Goal: Task Accomplishment & Management: Use online tool/utility

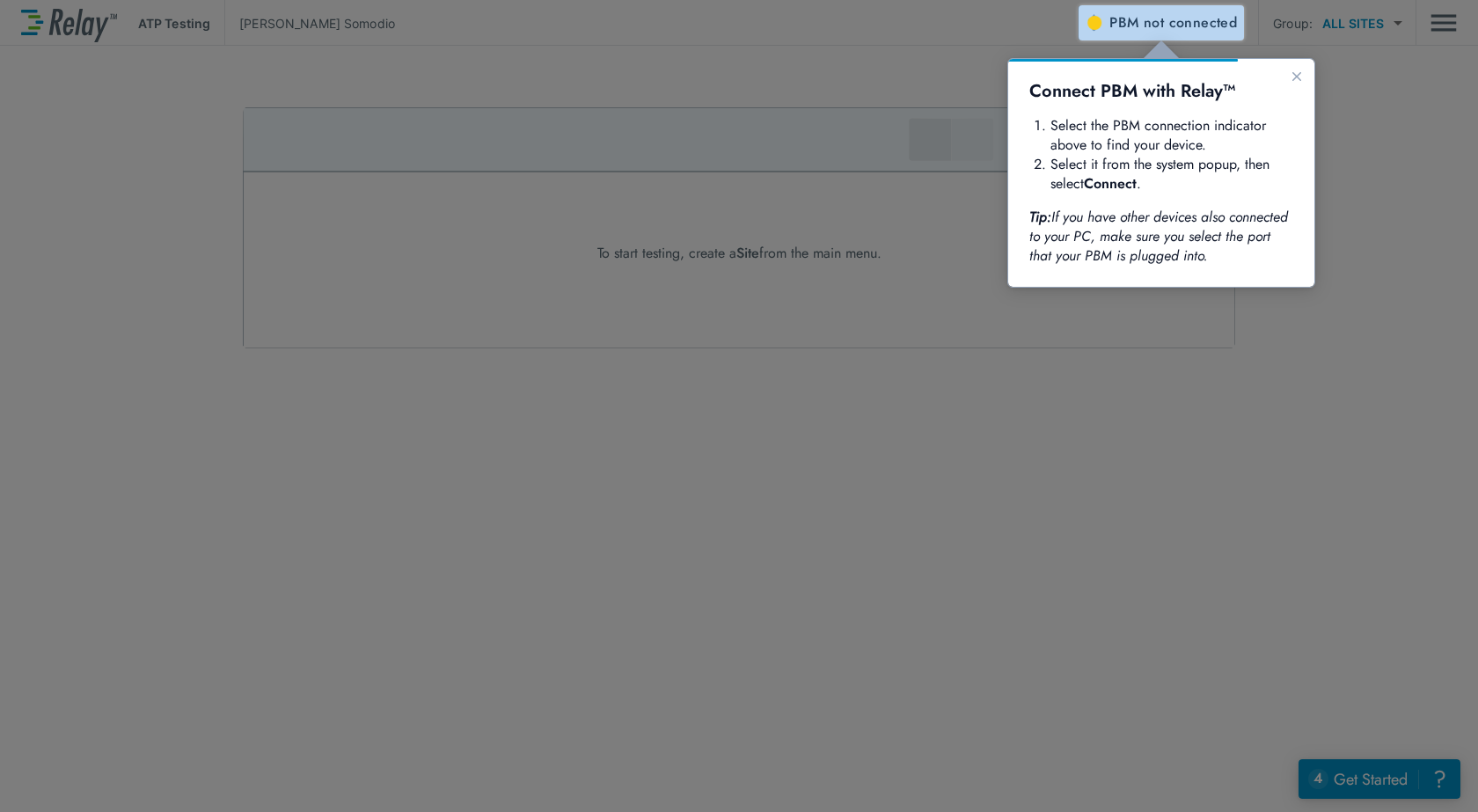
click at [1126, 16] on span "PBM not connected" at bounding box center [1173, 23] width 128 height 25
click at [1179, 18] on span "not connected" at bounding box center [1190, 22] width 93 height 20
click at [1168, 21] on span "not connected" at bounding box center [1190, 22] width 93 height 20
click at [1363, 396] on div at bounding box center [1278, 426] width 399 height 772
click at [1148, 0] on div at bounding box center [622, 2] width 1244 height 5
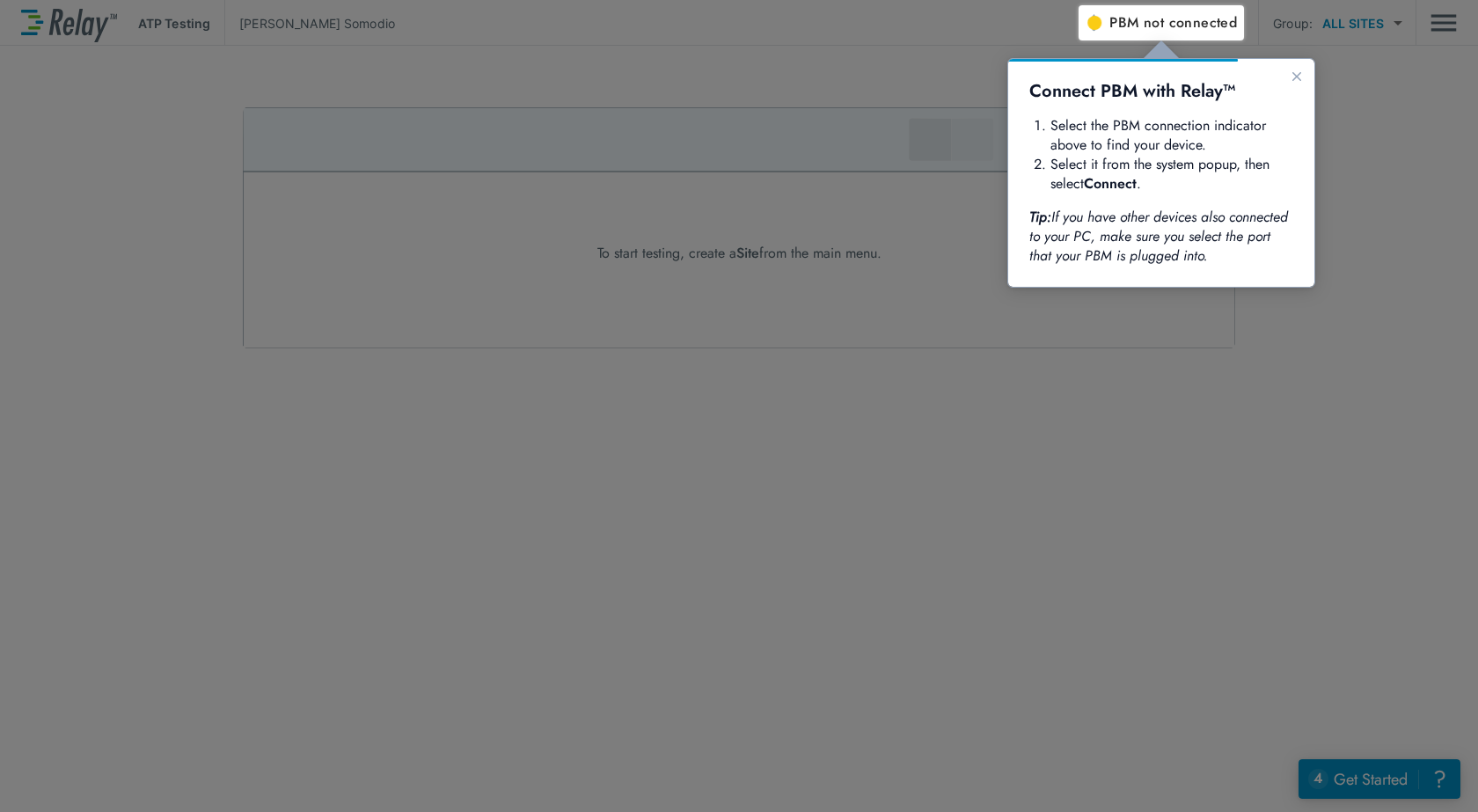
click at [1147, 27] on span "not connected" at bounding box center [1190, 22] width 93 height 20
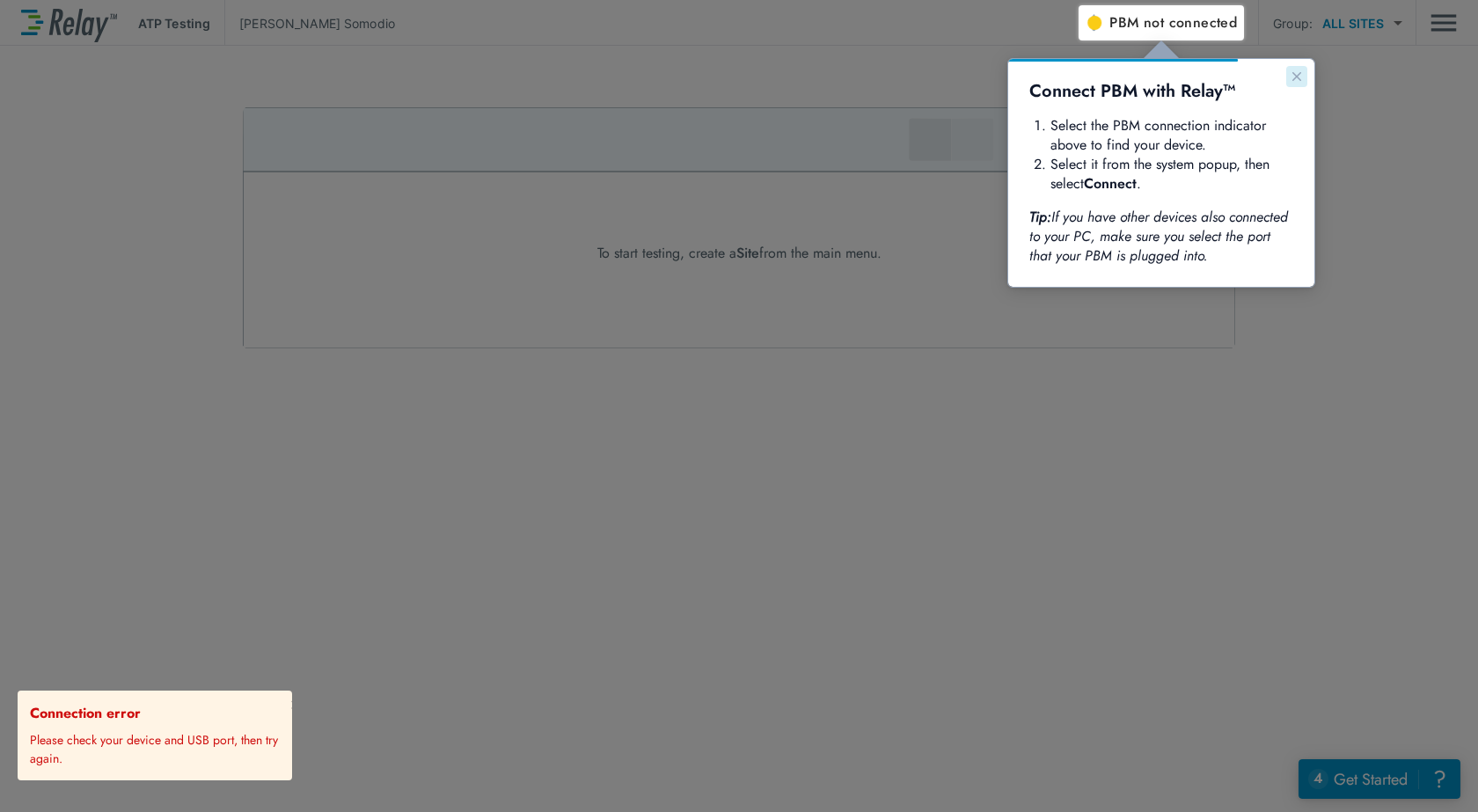
click at [1293, 78] on icon "Close guide" at bounding box center [1297, 76] width 14 height 14
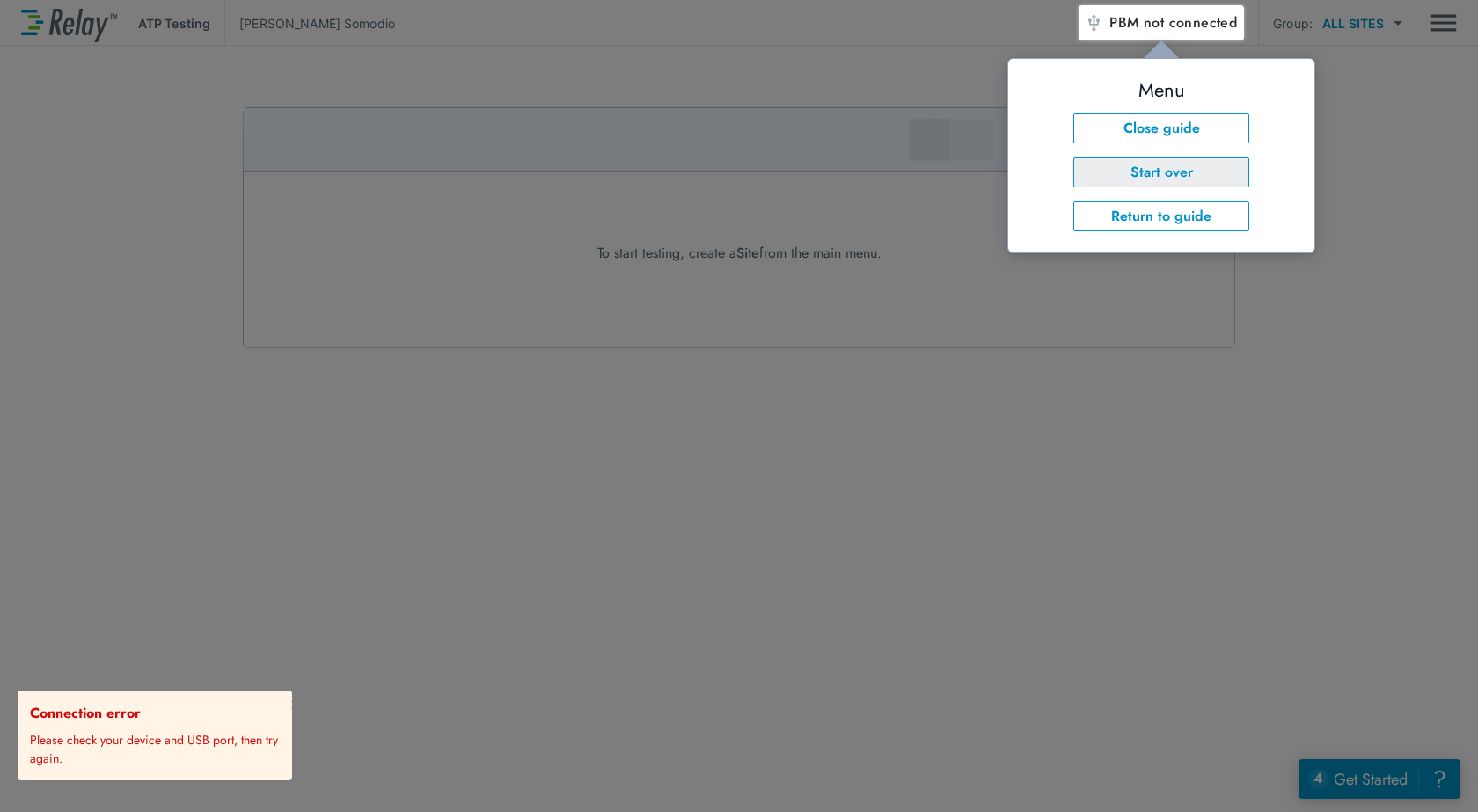
click at [1152, 165] on button "Start over" at bounding box center [1161, 172] width 176 height 30
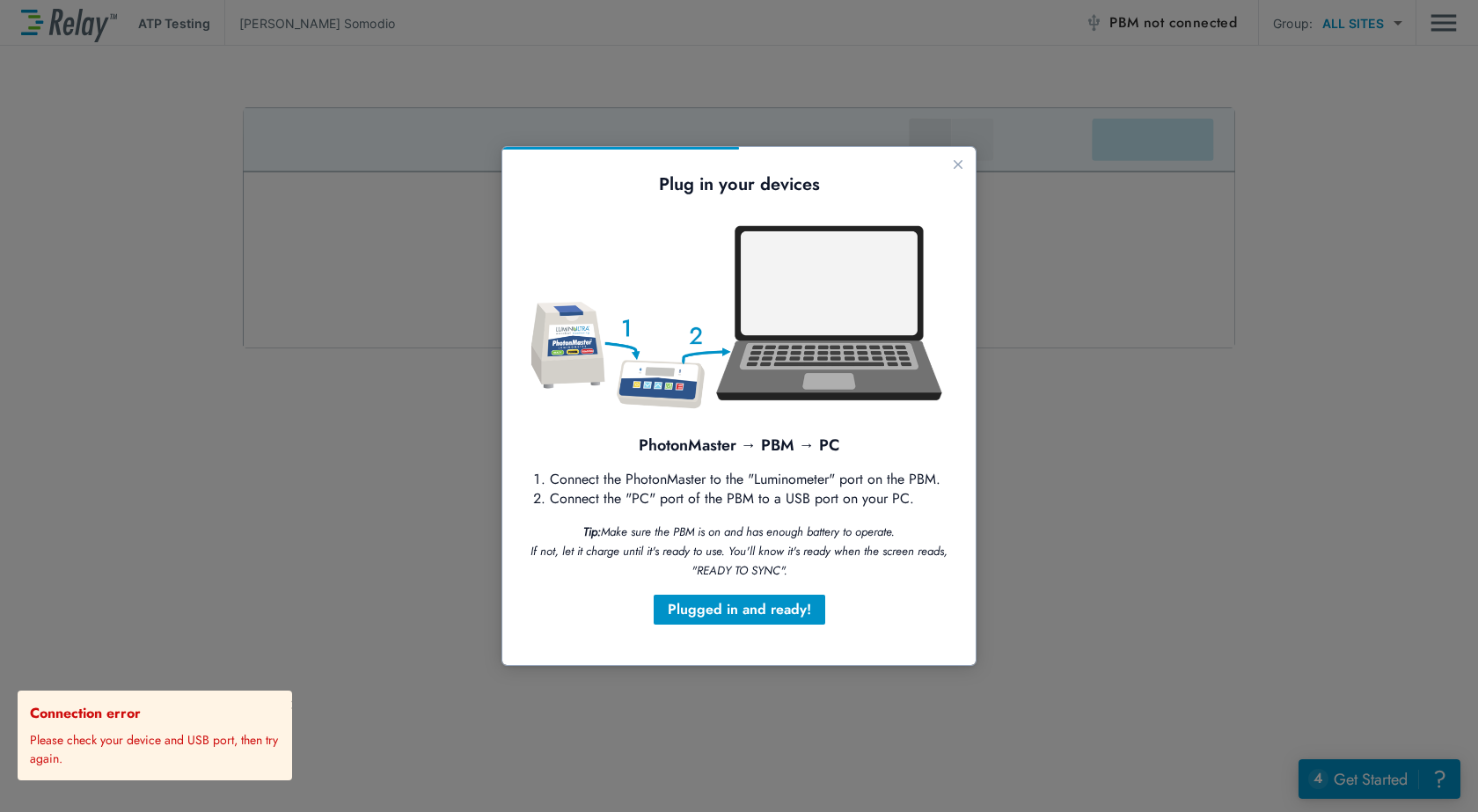
click at [1386, 318] on div at bounding box center [739, 406] width 1478 height 812
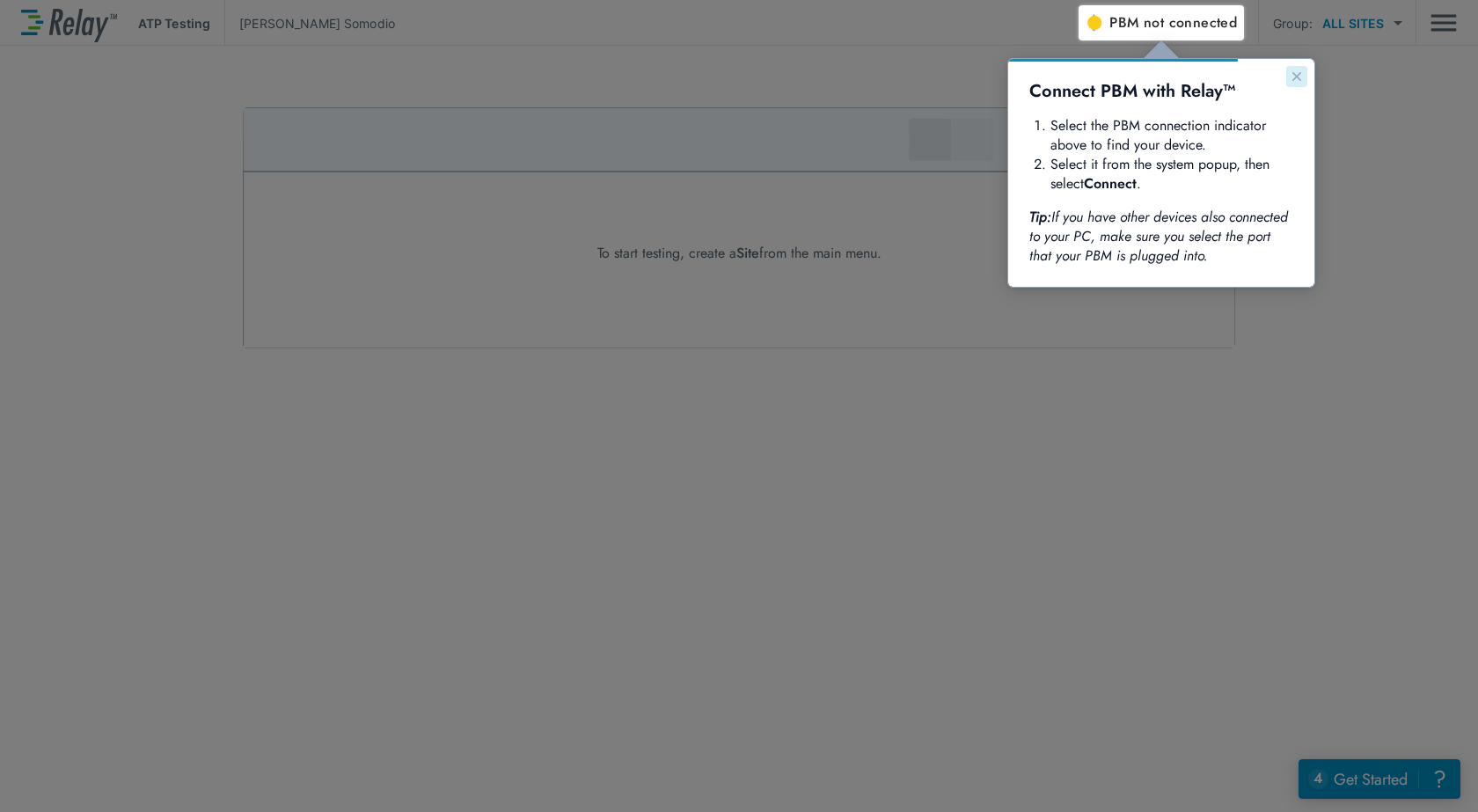
click at [1302, 84] on button "Close guide" at bounding box center [1297, 77] width 21 height 21
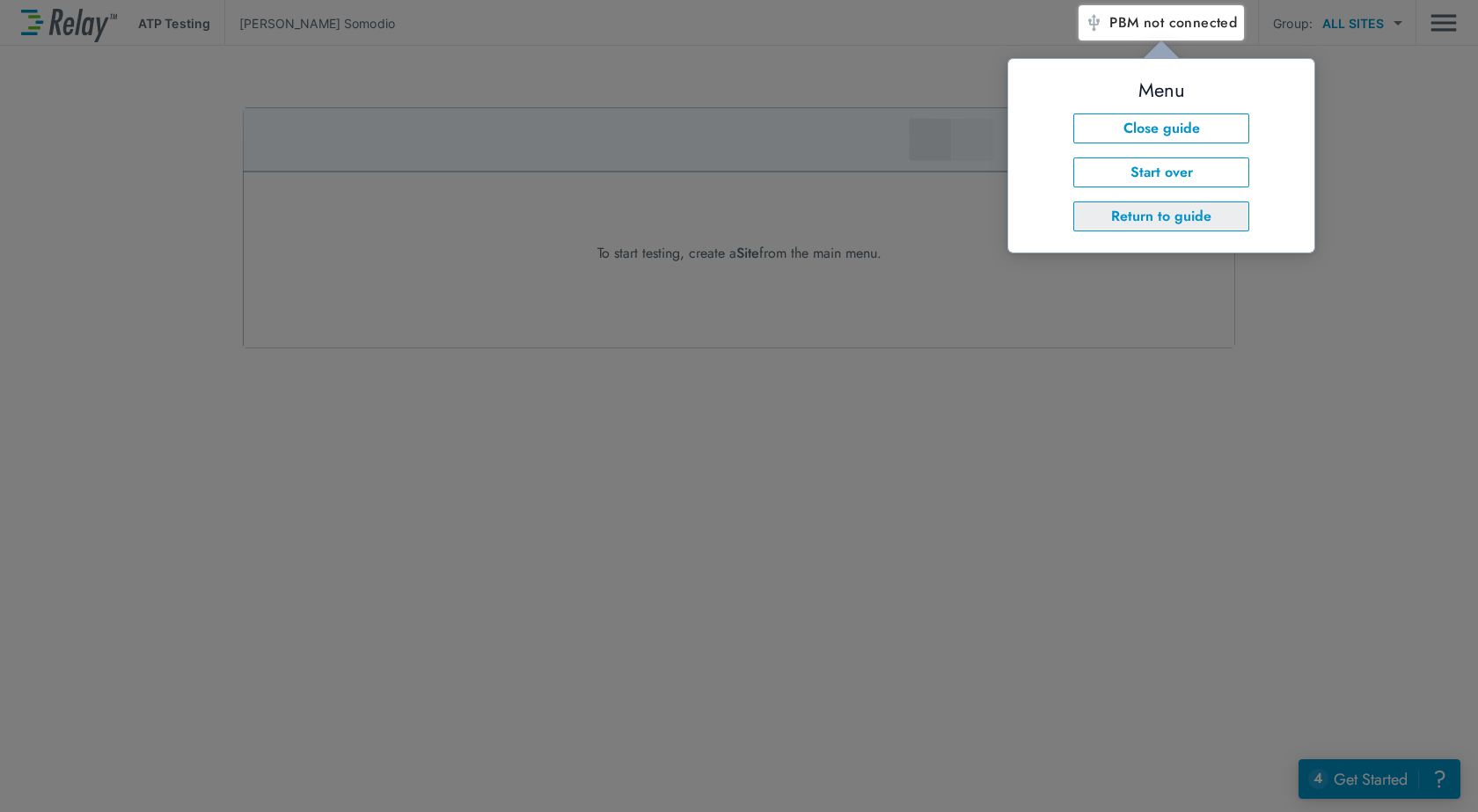
click at [1165, 208] on button "Return to guide" at bounding box center [1161, 216] width 176 height 30
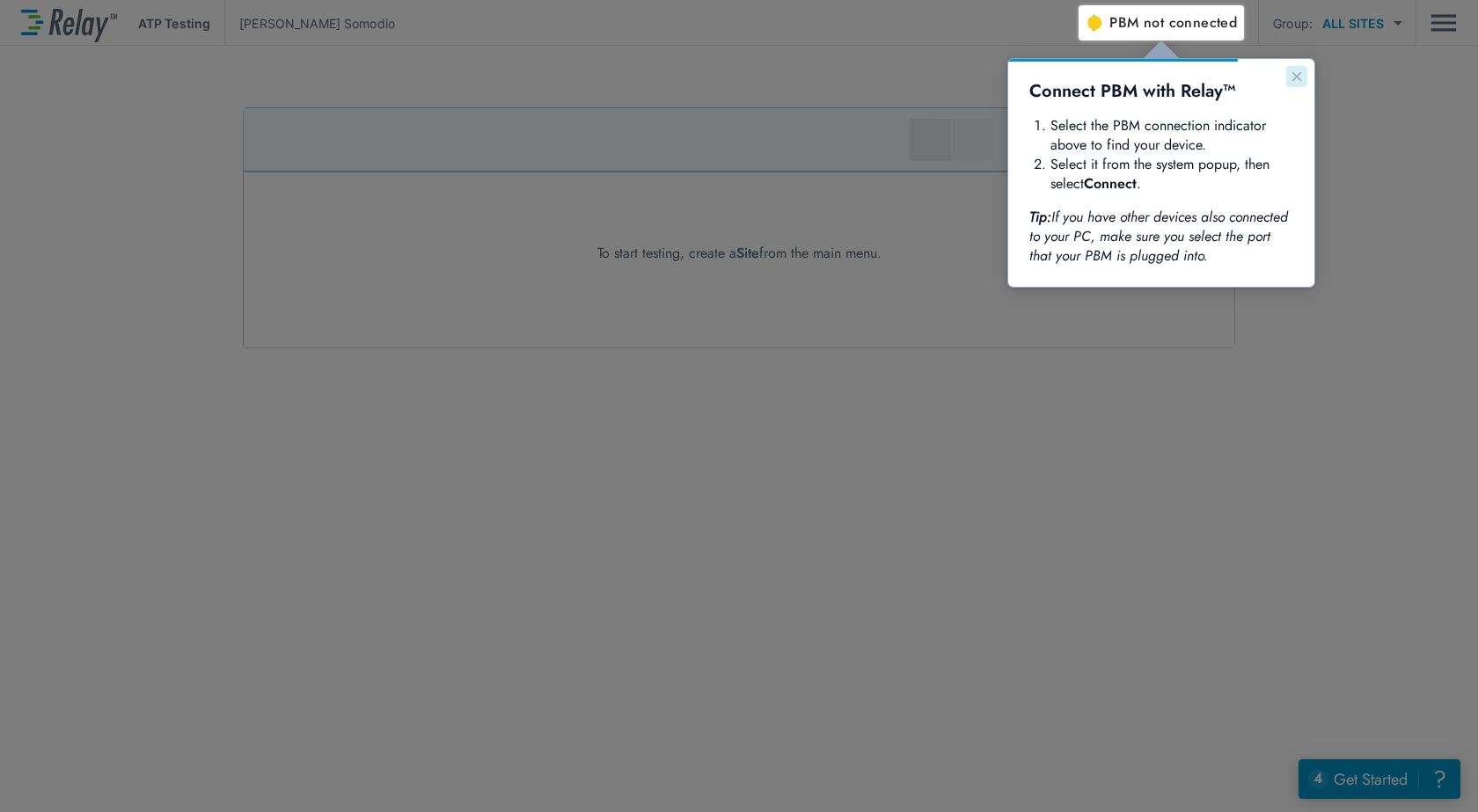
click at [1300, 66] on button "Close guide" at bounding box center [1297, 77] width 21 height 21
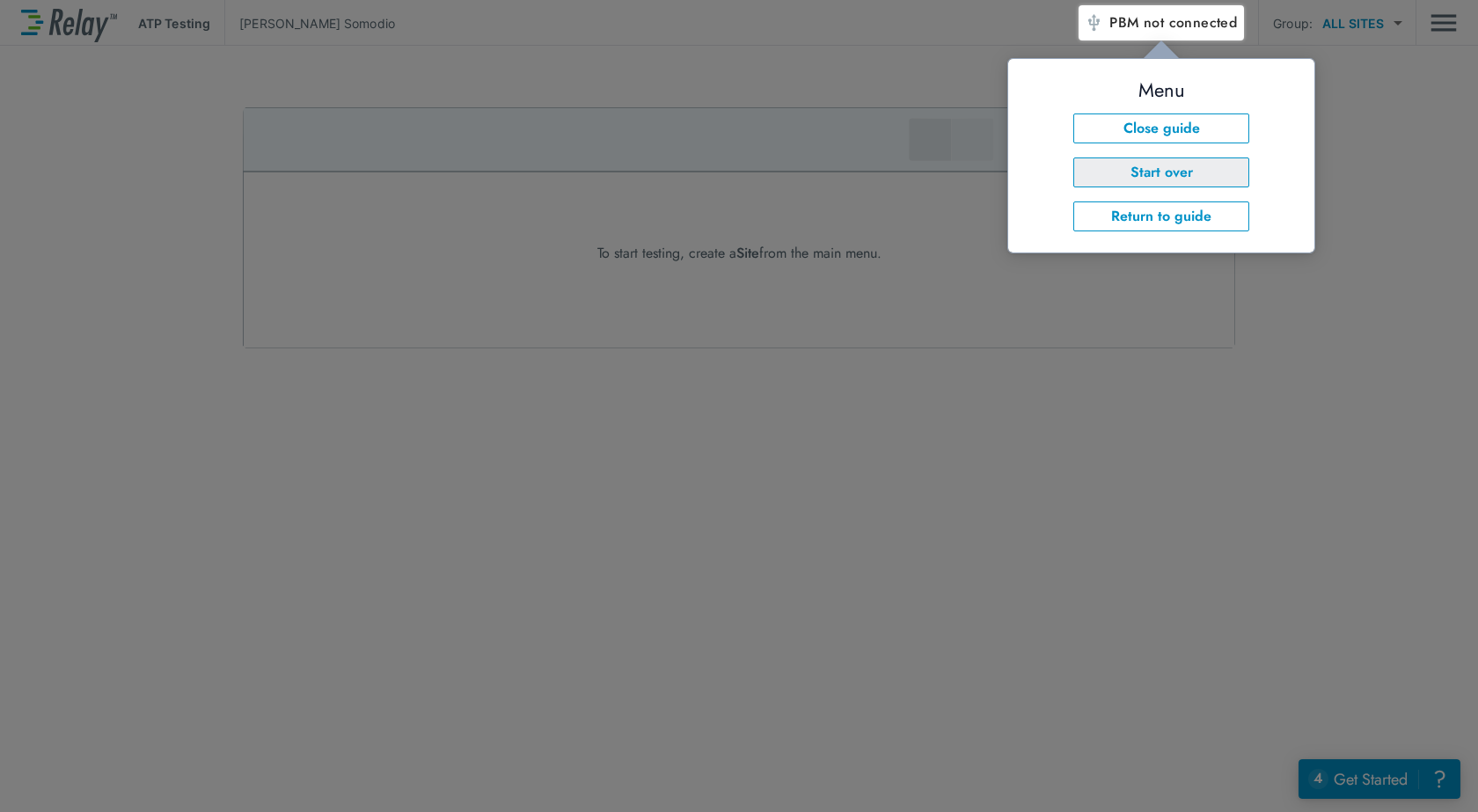
click at [1157, 167] on button "Start over" at bounding box center [1161, 172] width 176 height 30
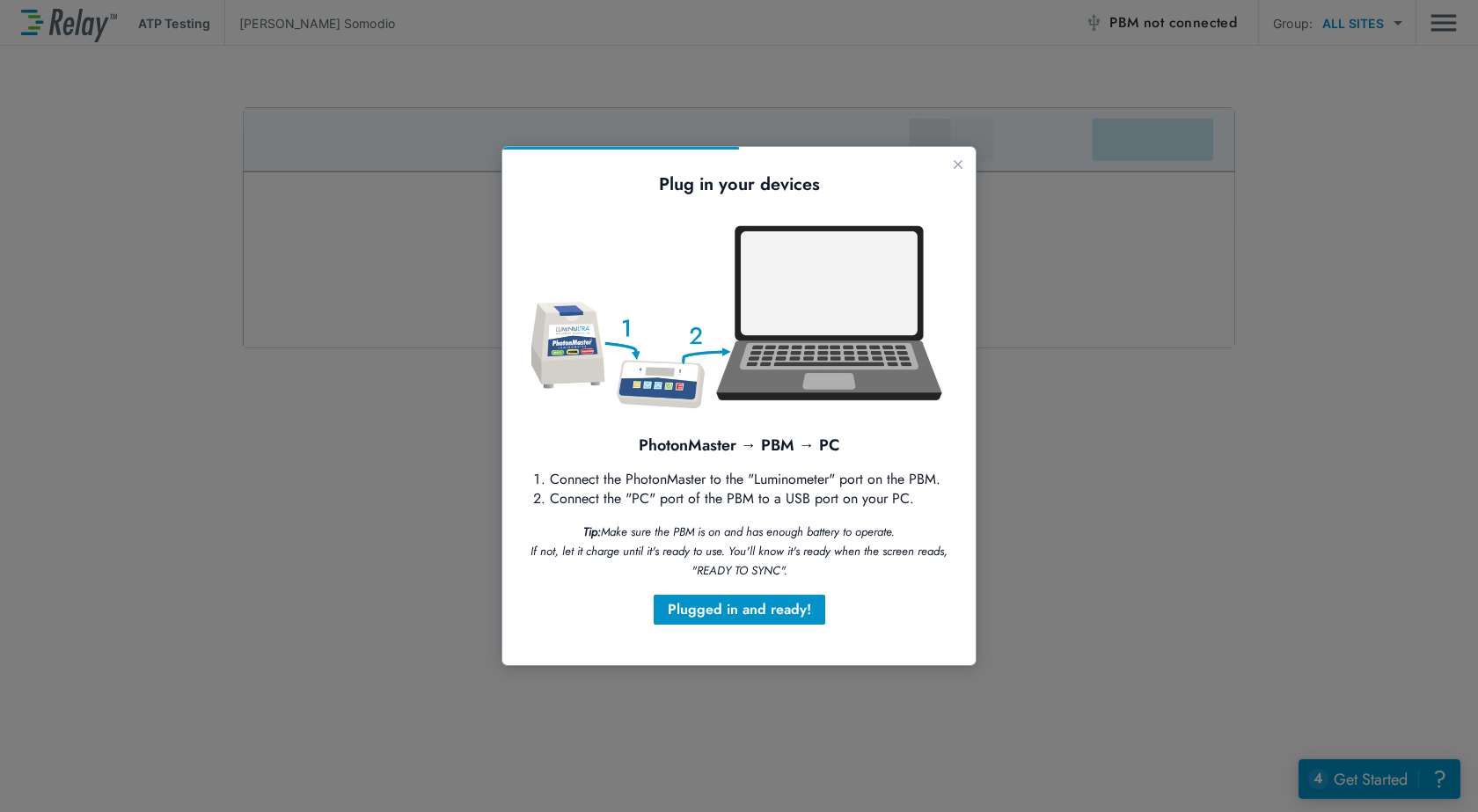
click at [788, 784] on div at bounding box center [739, 406] width 1478 height 812
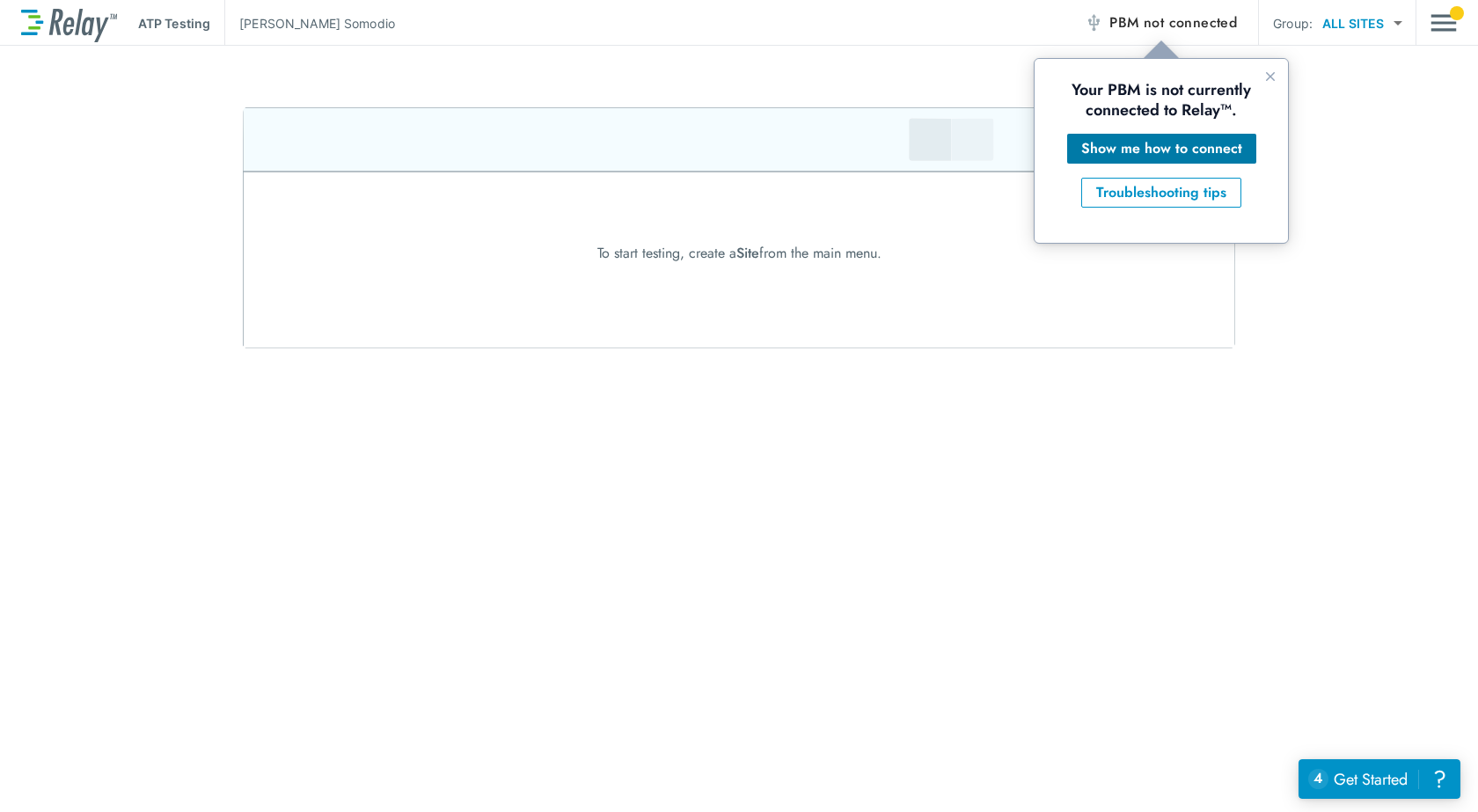
click at [1200, 149] on div "Show me how to connect" at bounding box center [1161, 149] width 161 height 21
